Goal: Task Accomplishment & Management: Manage account settings

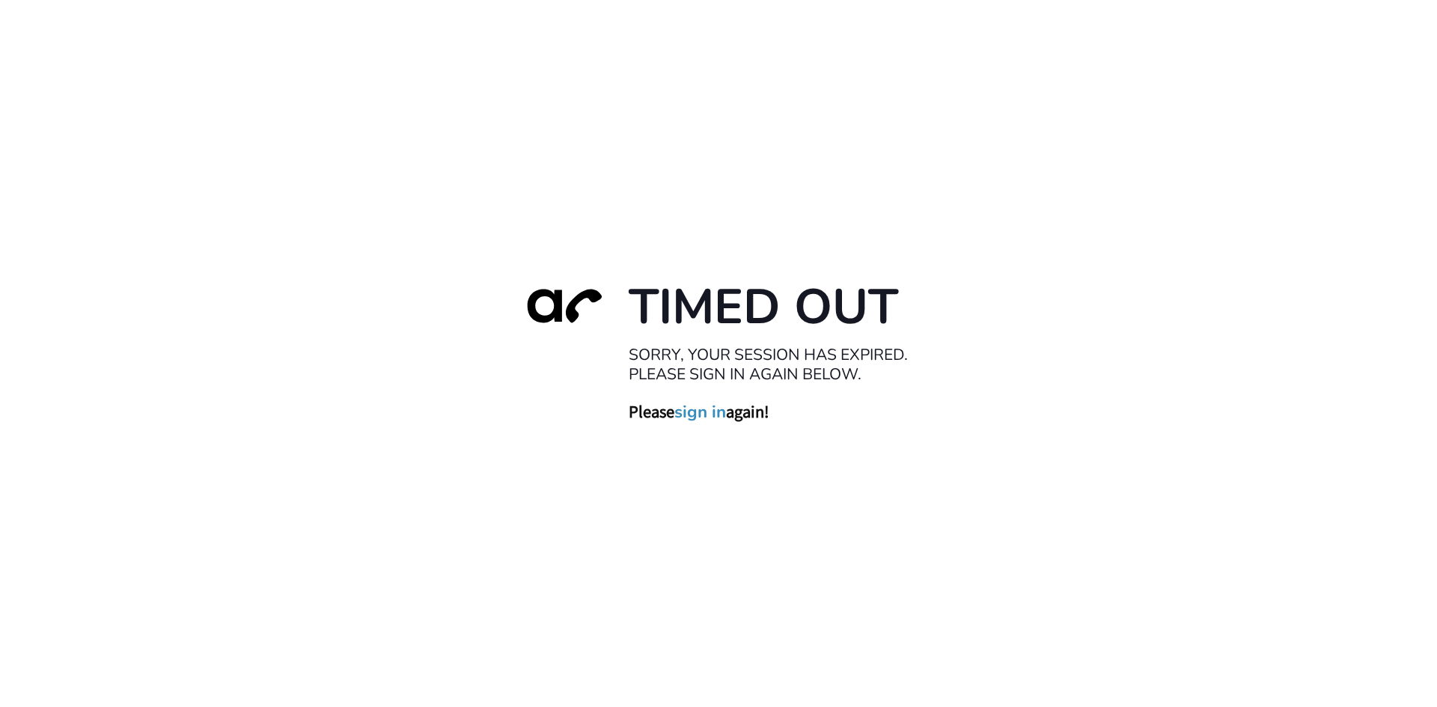
click at [715, 416] on link "sign in" at bounding box center [700, 411] width 52 height 21
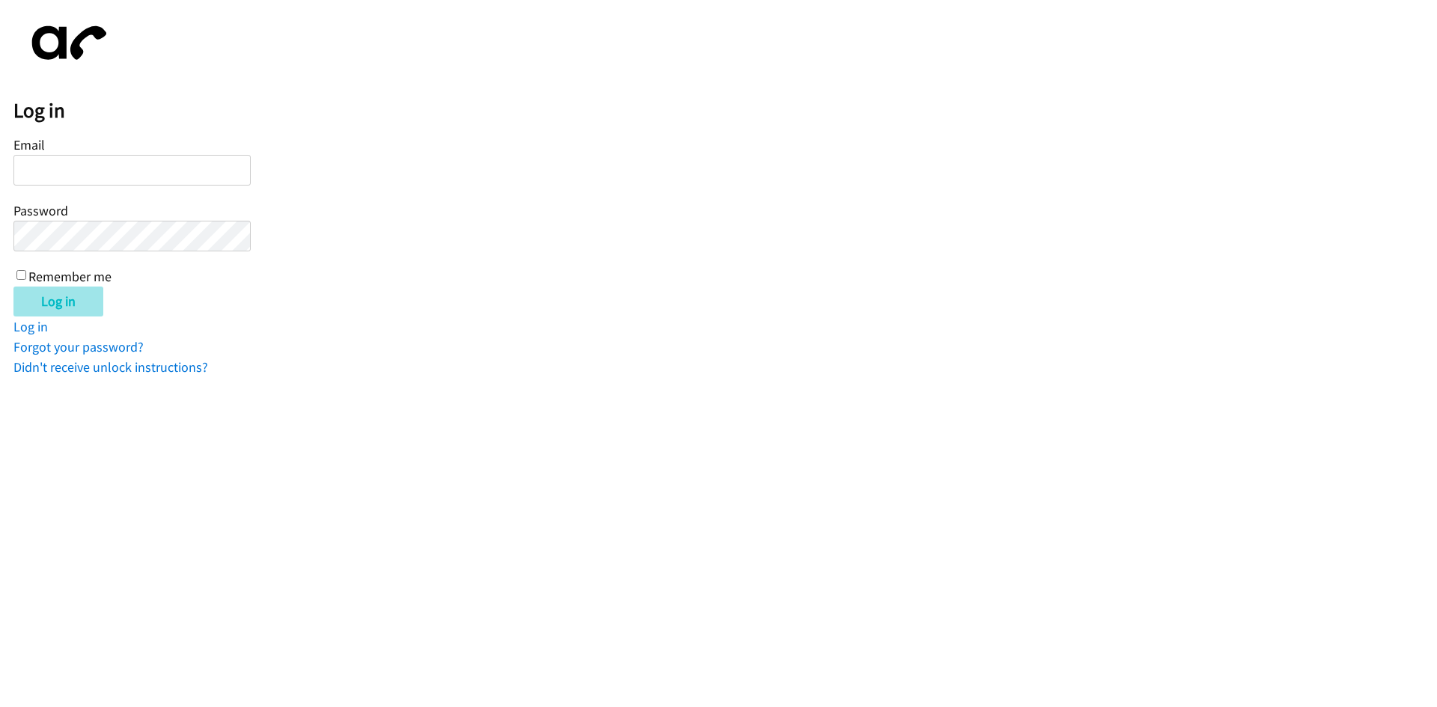
type input "tcarswell@lendingpoint.com"
click at [59, 302] on input "Log in" at bounding box center [58, 302] width 90 height 30
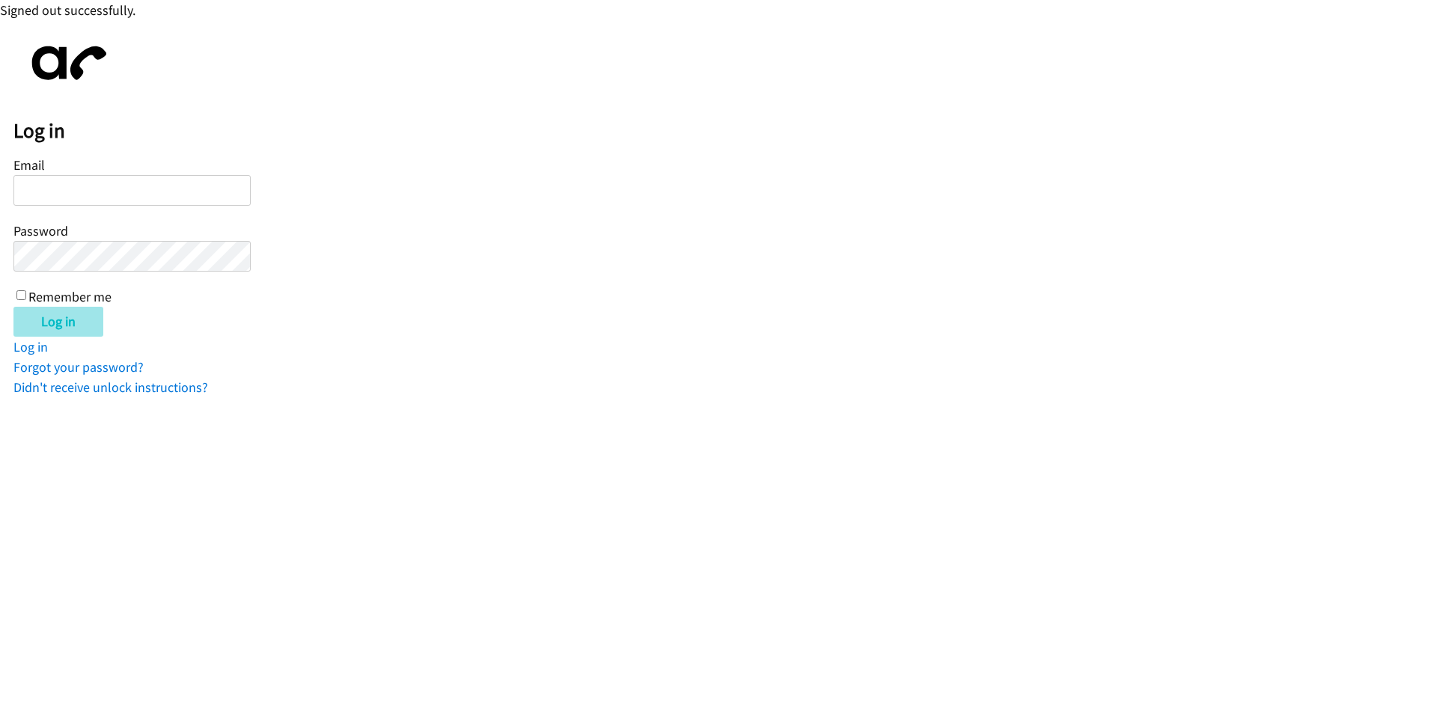
type input "tcarswell@lendingpoint.com"
click at [52, 322] on input "Log in" at bounding box center [58, 322] width 90 height 30
